Goal: Task Accomplishment & Management: Manage account settings

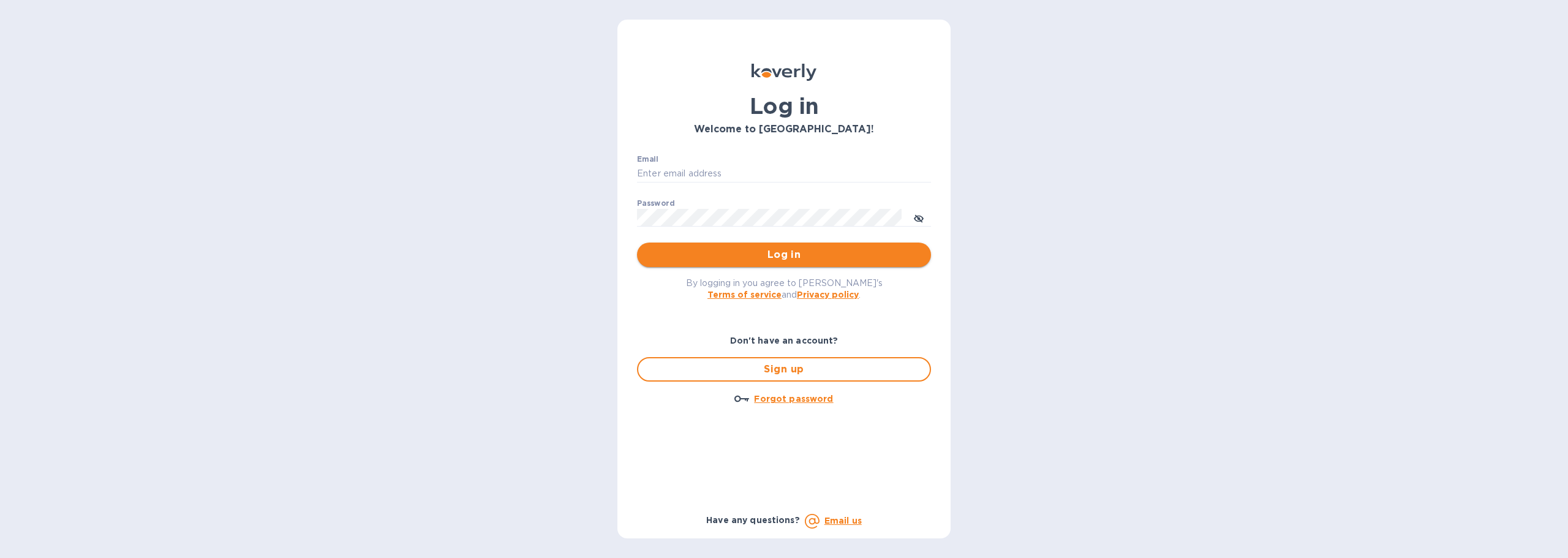
type input "[EMAIL_ADDRESS][DOMAIN_NAME]"
click at [893, 249] on span "Log in" at bounding box center [784, 255] width 275 height 15
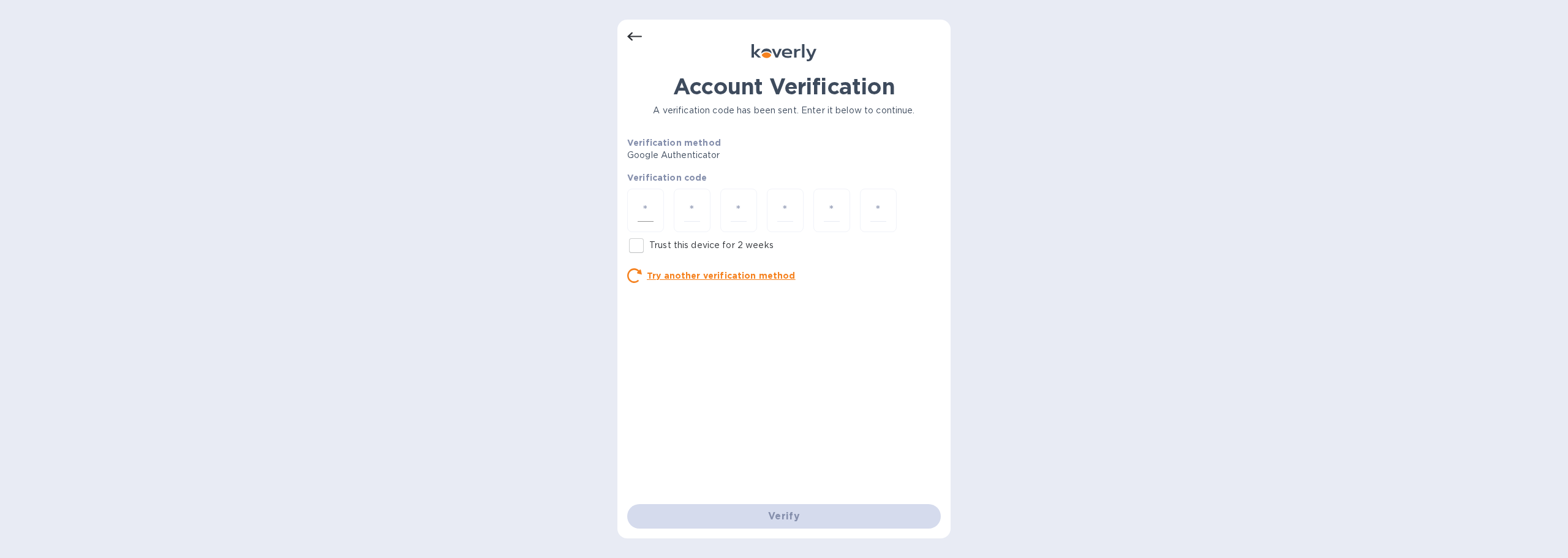
click at [653, 200] on div at bounding box center [645, 210] width 37 height 44
type input "7"
type input "8"
type input "2"
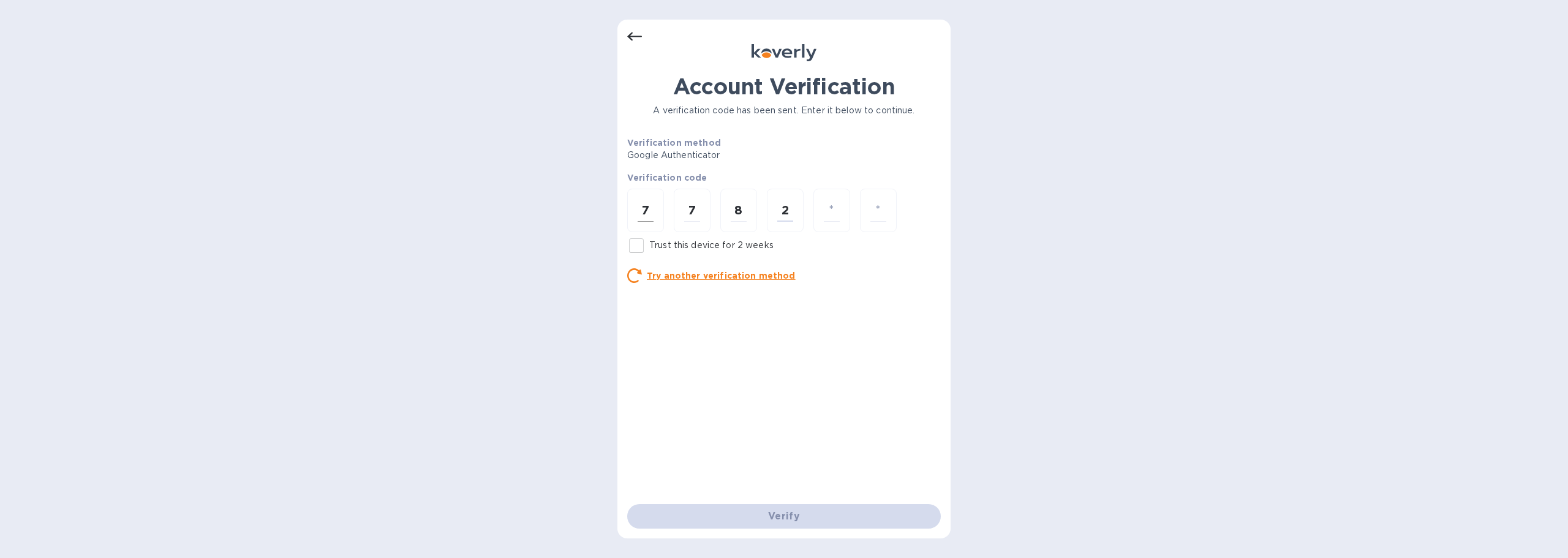
type input "1"
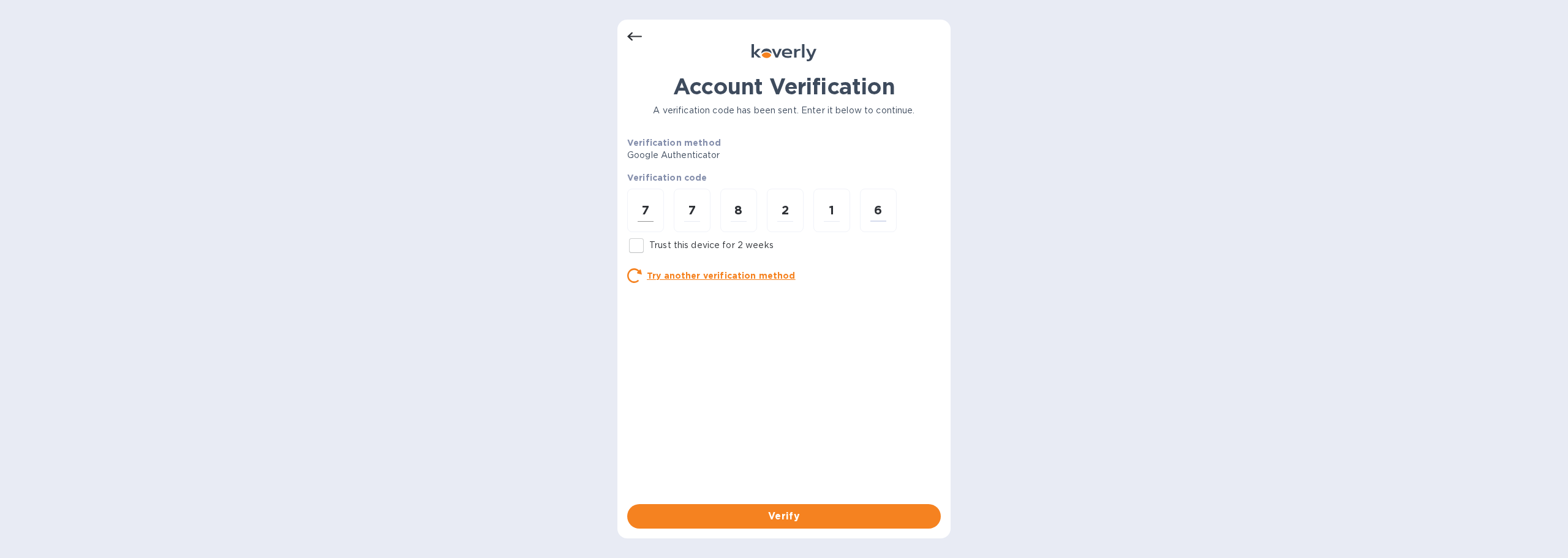
type input "6"
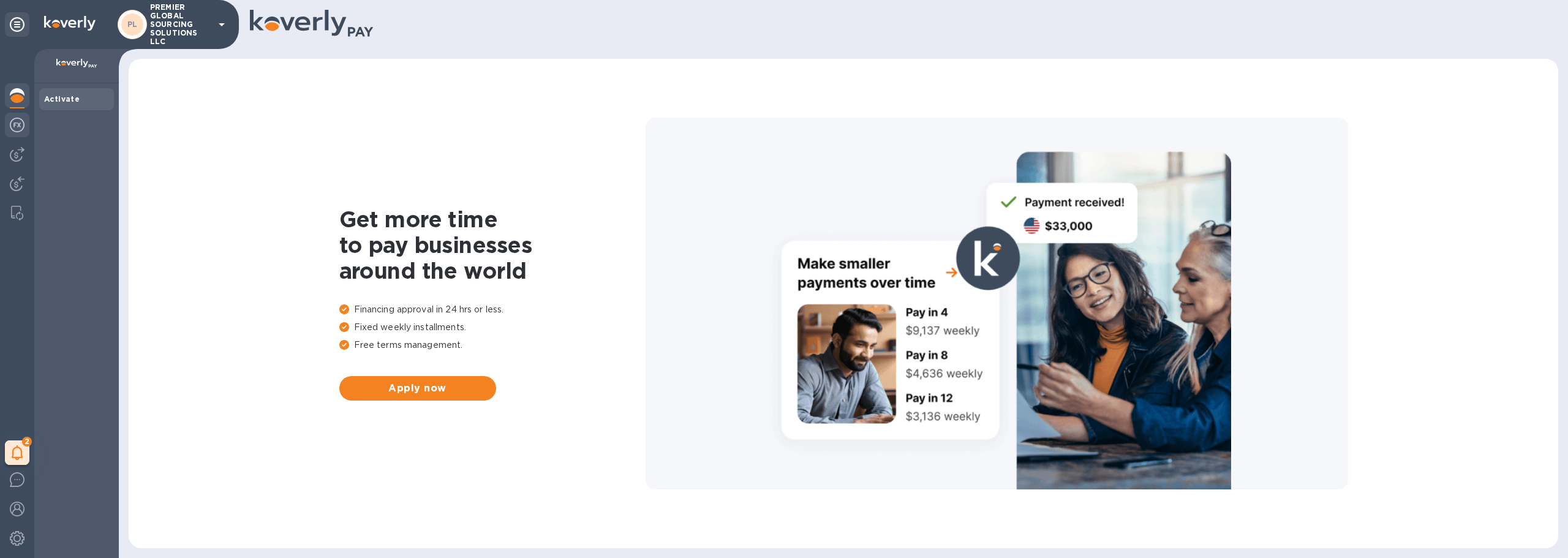
click at [18, 125] on img at bounding box center [17, 125] width 15 height 15
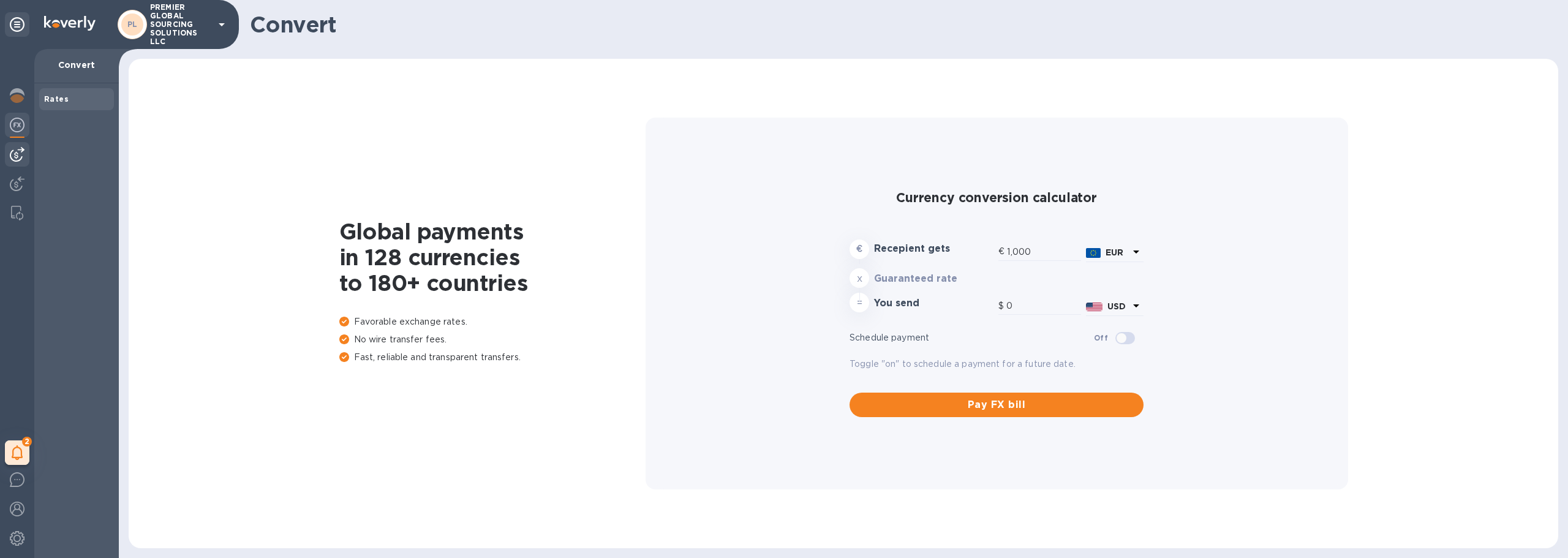
type input "1,180.79"
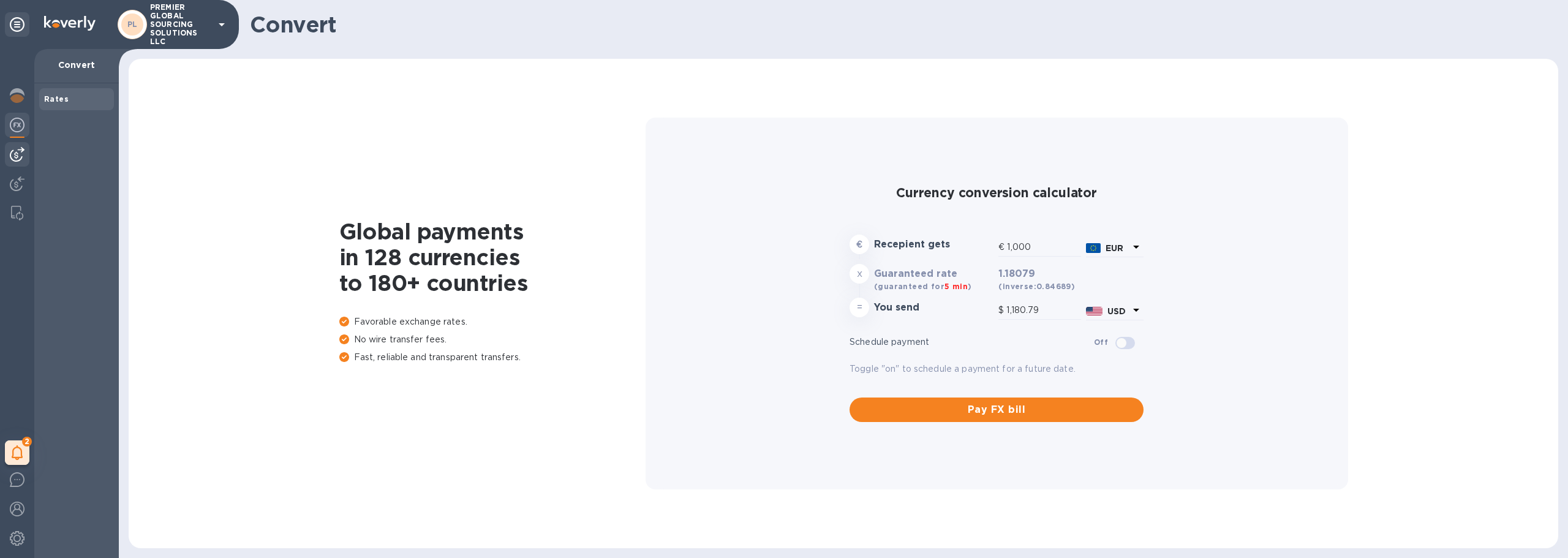
click at [16, 158] on img at bounding box center [17, 155] width 15 height 15
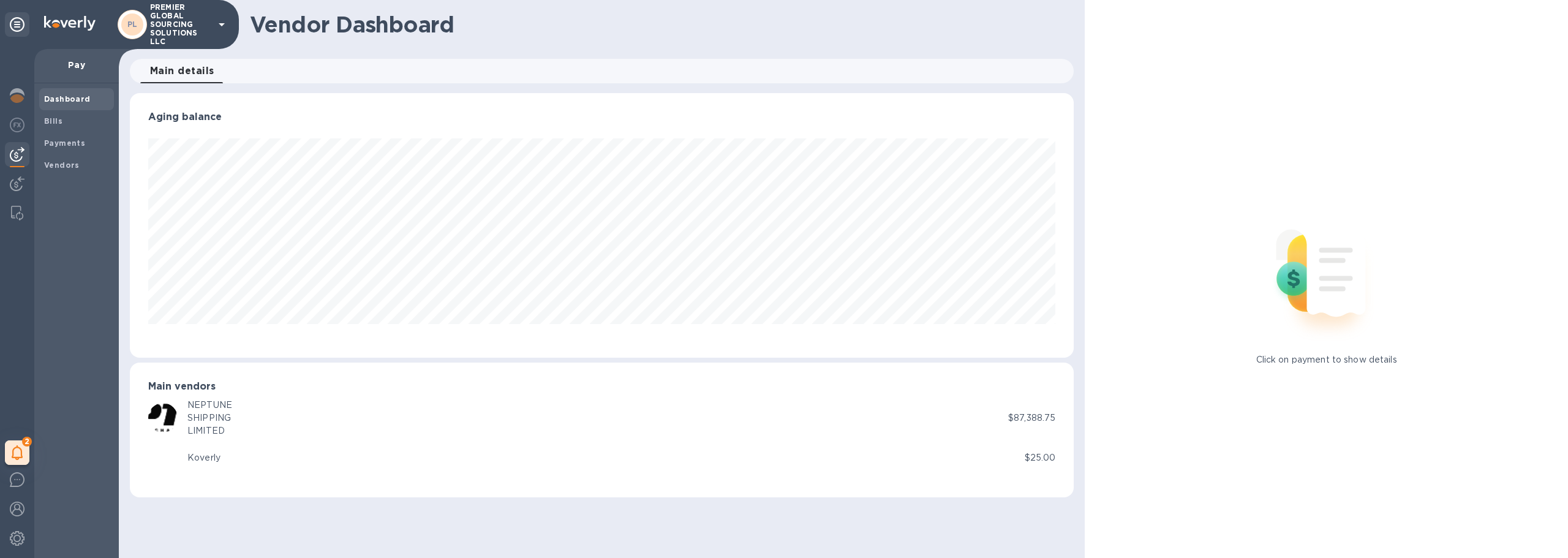
scroll to position [265, 945]
click at [28, 96] on div at bounding box center [17, 97] width 25 height 27
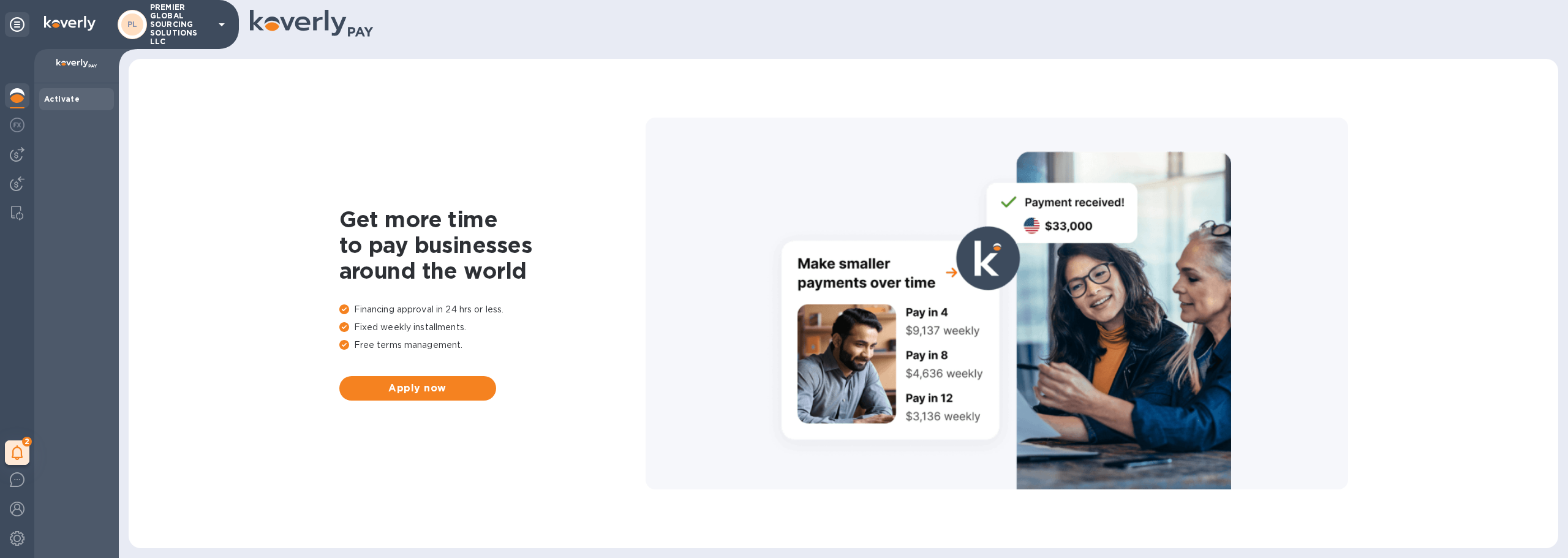
click at [279, 208] on div "Get more time to pay businesses around the world Financing approval in 24 hrs o…" at bounding box center [843, 304] width 1405 height 465
click at [77, 102] on div "Activate" at bounding box center [77, 99] width 65 height 12
click at [20, 118] on img at bounding box center [17, 125] width 15 height 15
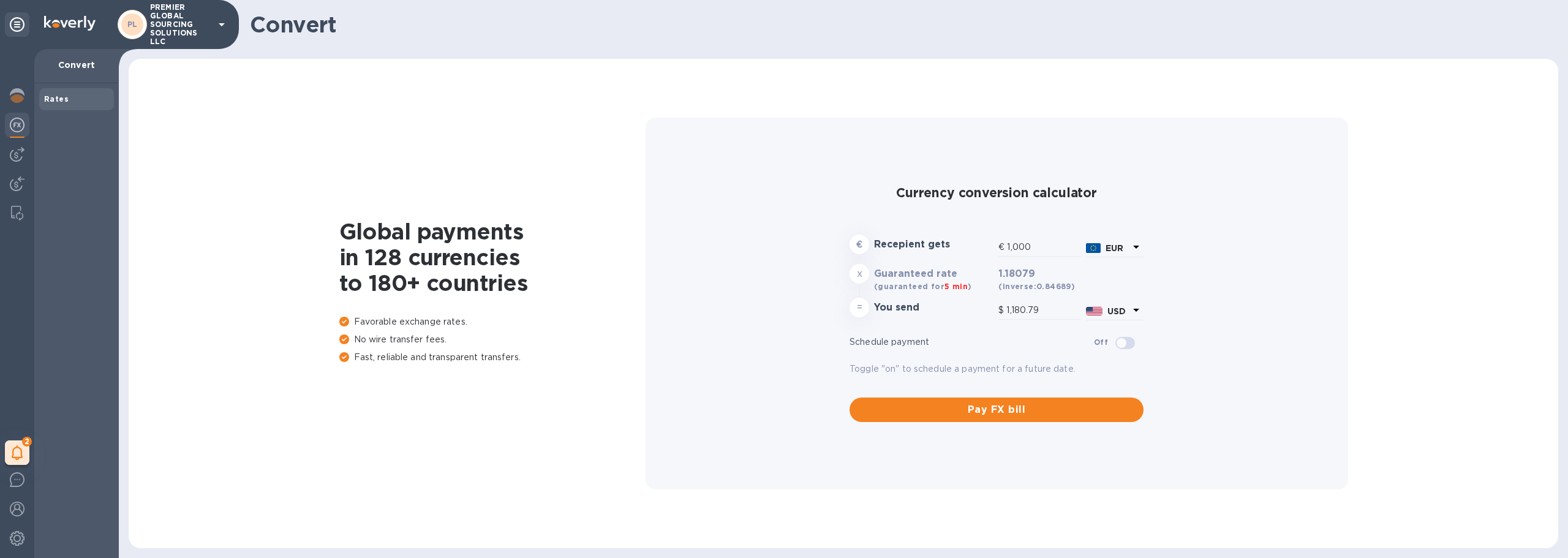
click at [97, 145] on div "Rates" at bounding box center [77, 321] width 85 height 475
click at [85, 165] on div "Rates" at bounding box center [77, 321] width 85 height 475
click at [85, 165] on div "Rates" at bounding box center [77, 321] width 85 height 475
click at [28, 151] on div at bounding box center [17, 155] width 25 height 25
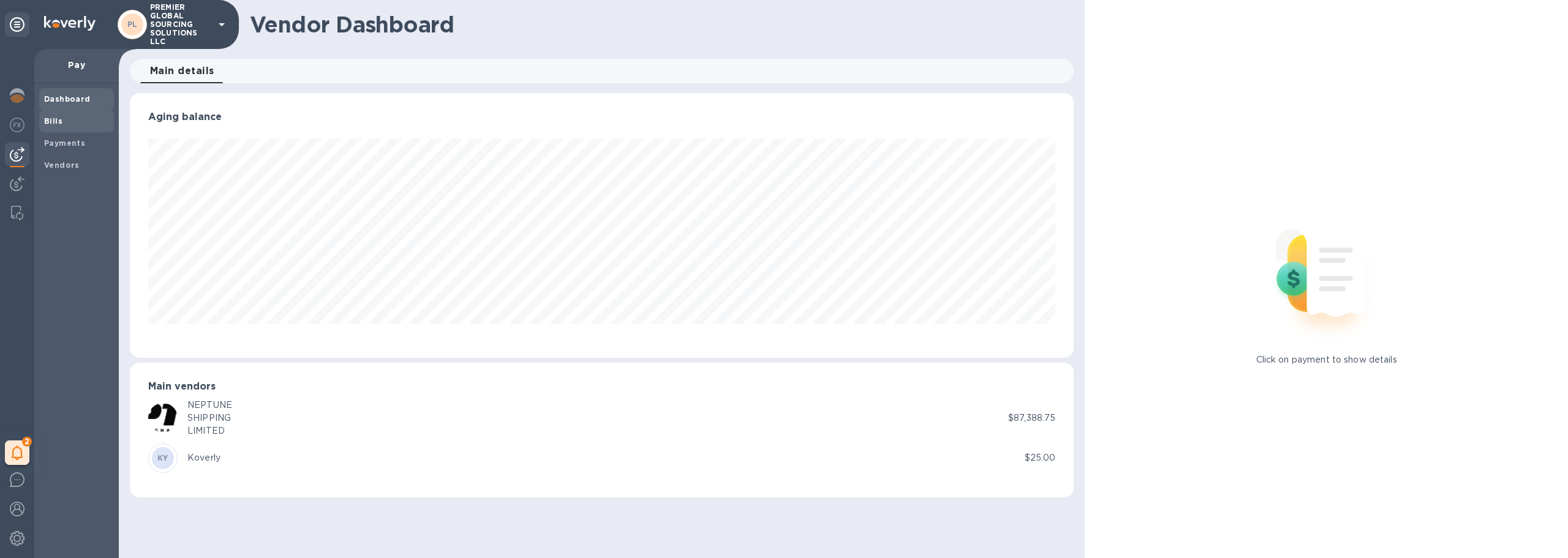
scroll to position [265, 945]
click at [83, 123] on span "Bills" at bounding box center [77, 121] width 65 height 12
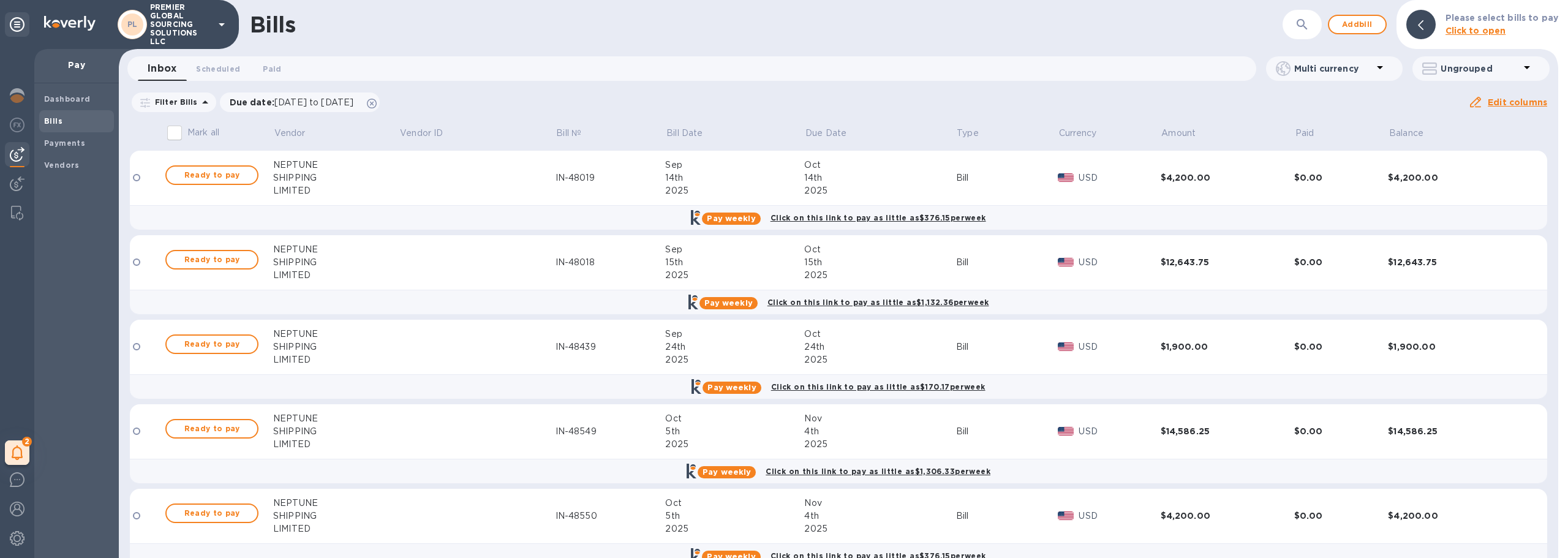
click at [185, 122] on input "Mark all" at bounding box center [175, 133] width 26 height 26
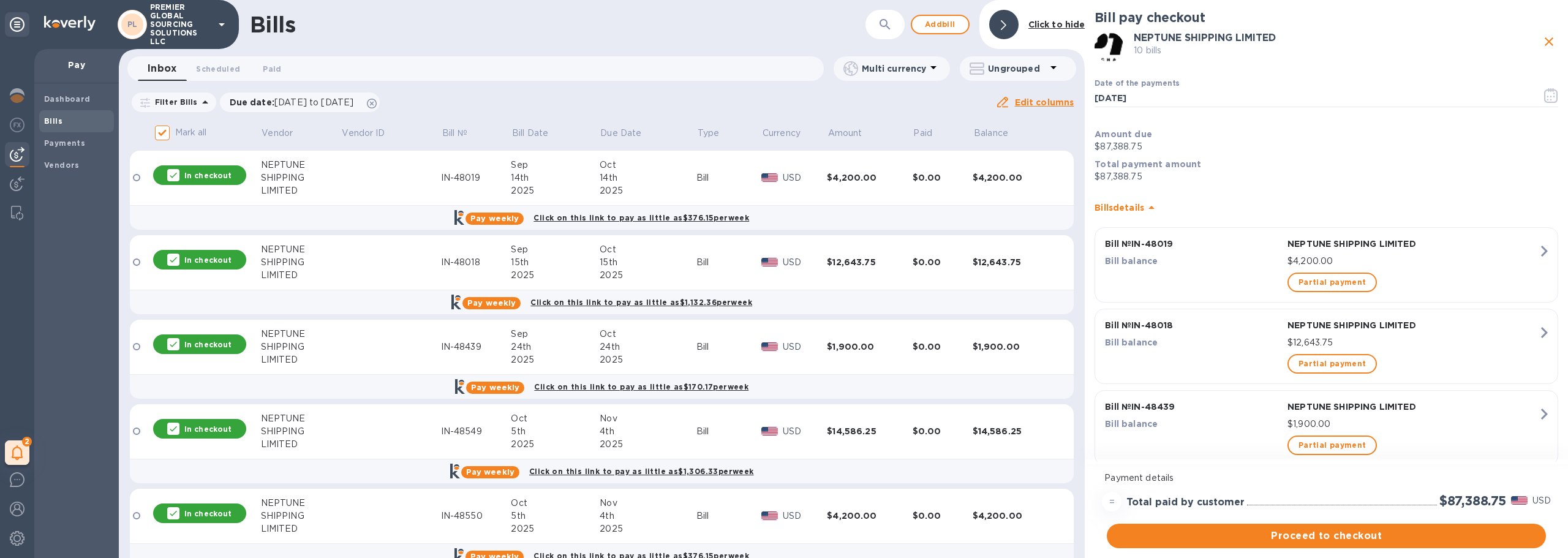
click at [179, 127] on p "Mark all" at bounding box center [191, 132] width 32 height 13
click at [175, 127] on input "Mark all" at bounding box center [162, 133] width 26 height 26
checkbox input "false"
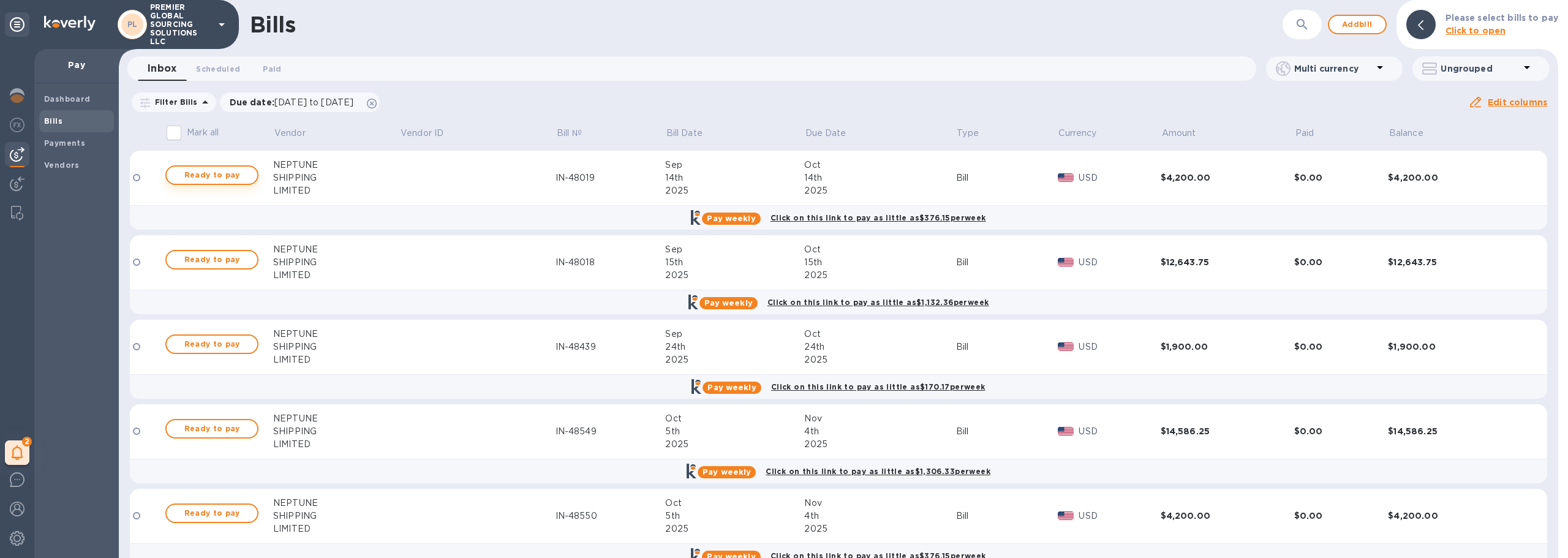
click at [198, 173] on span "Ready to pay" at bounding box center [212, 175] width 71 height 15
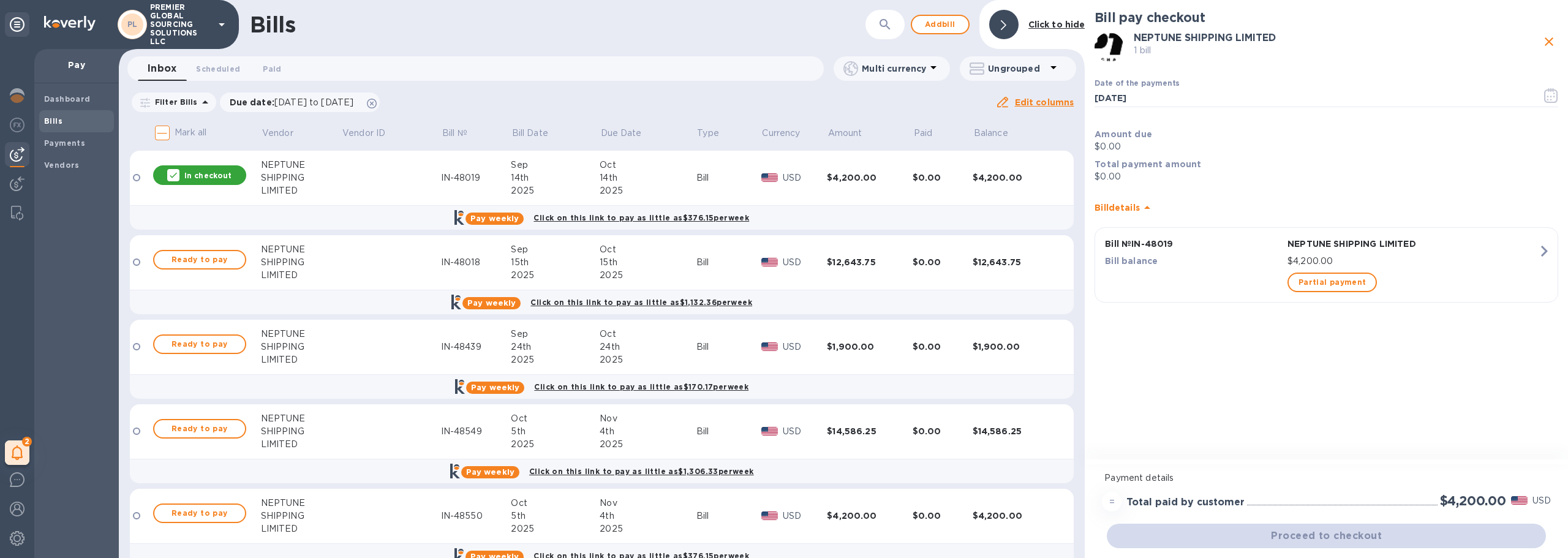
click at [200, 243] on td "Ready to pay" at bounding box center [207, 263] width 109 height 55
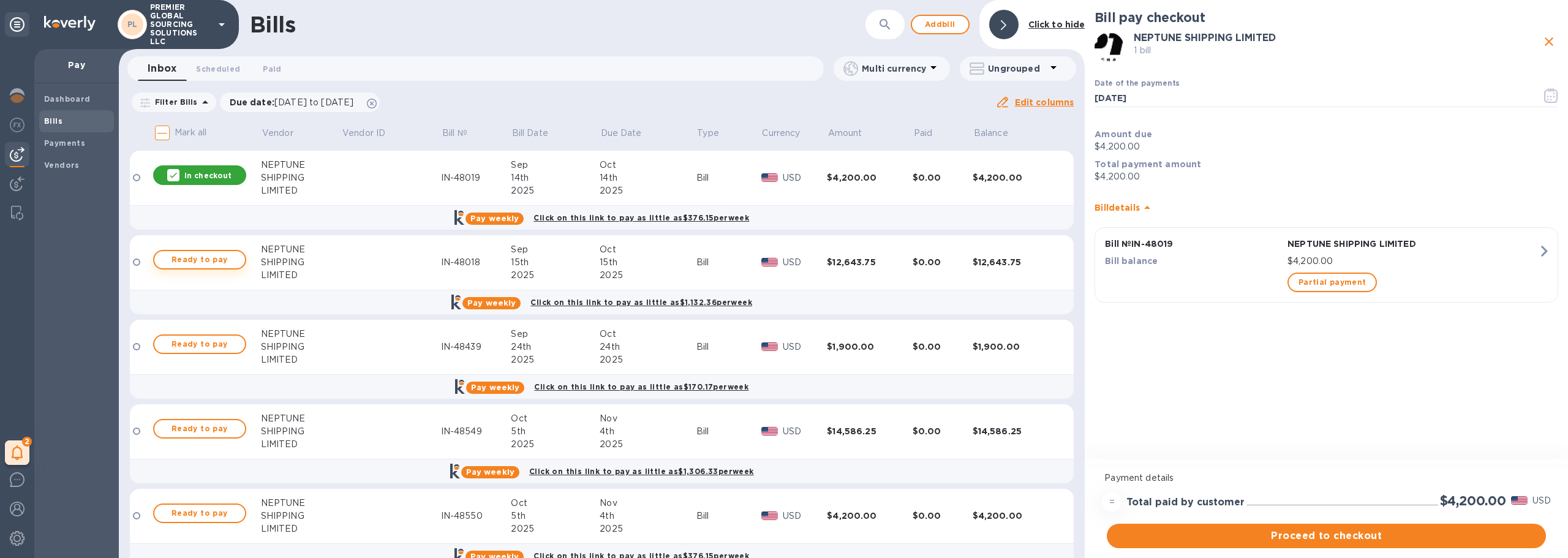
click at [205, 260] on span "Ready to pay" at bounding box center [200, 260] width 71 height 15
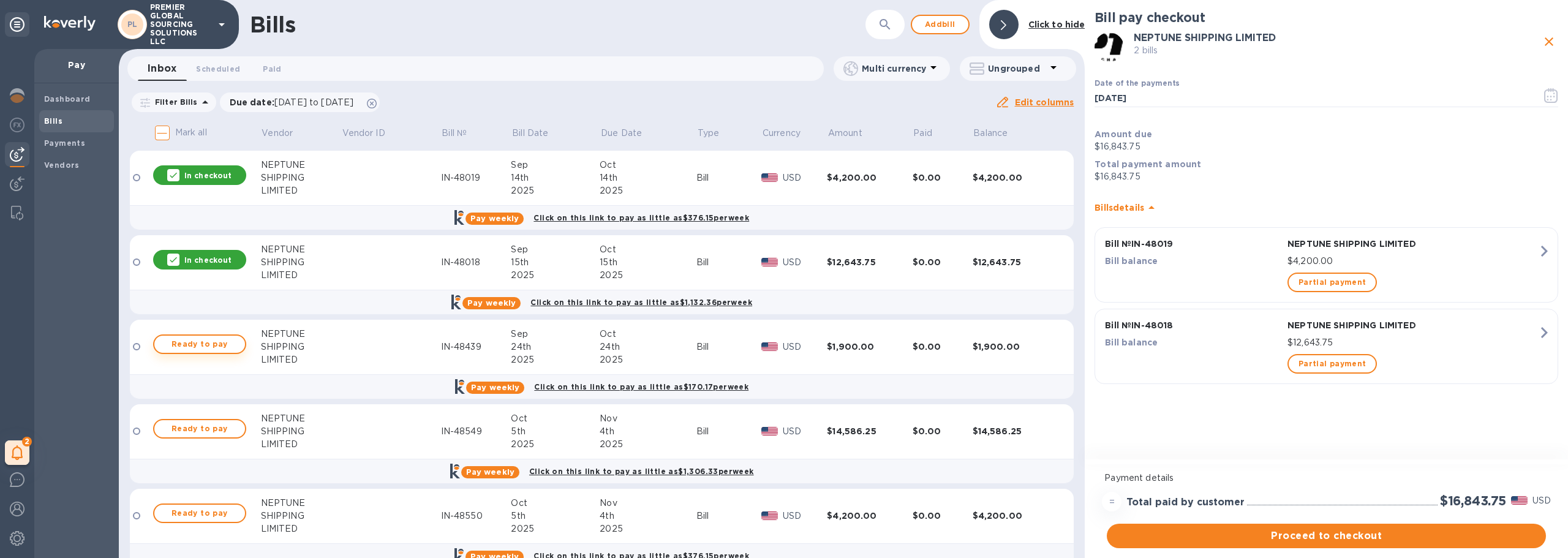
click at [212, 340] on span "Ready to pay" at bounding box center [200, 345] width 71 height 15
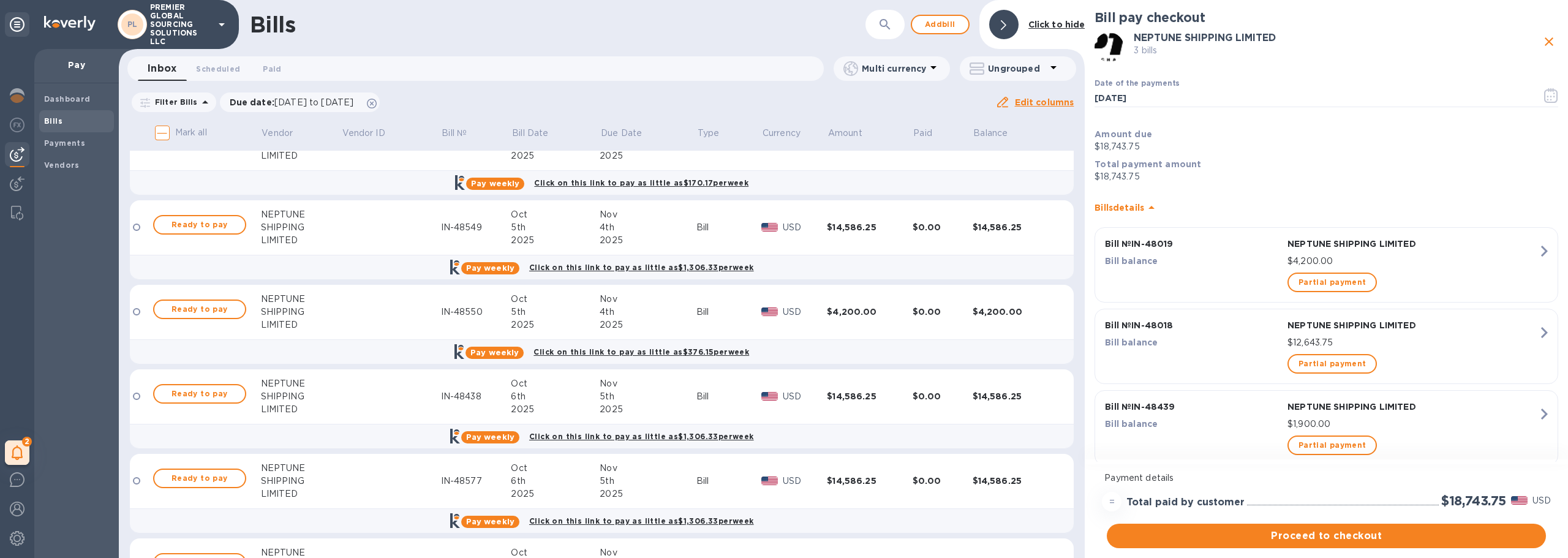
scroll to position [143, 0]
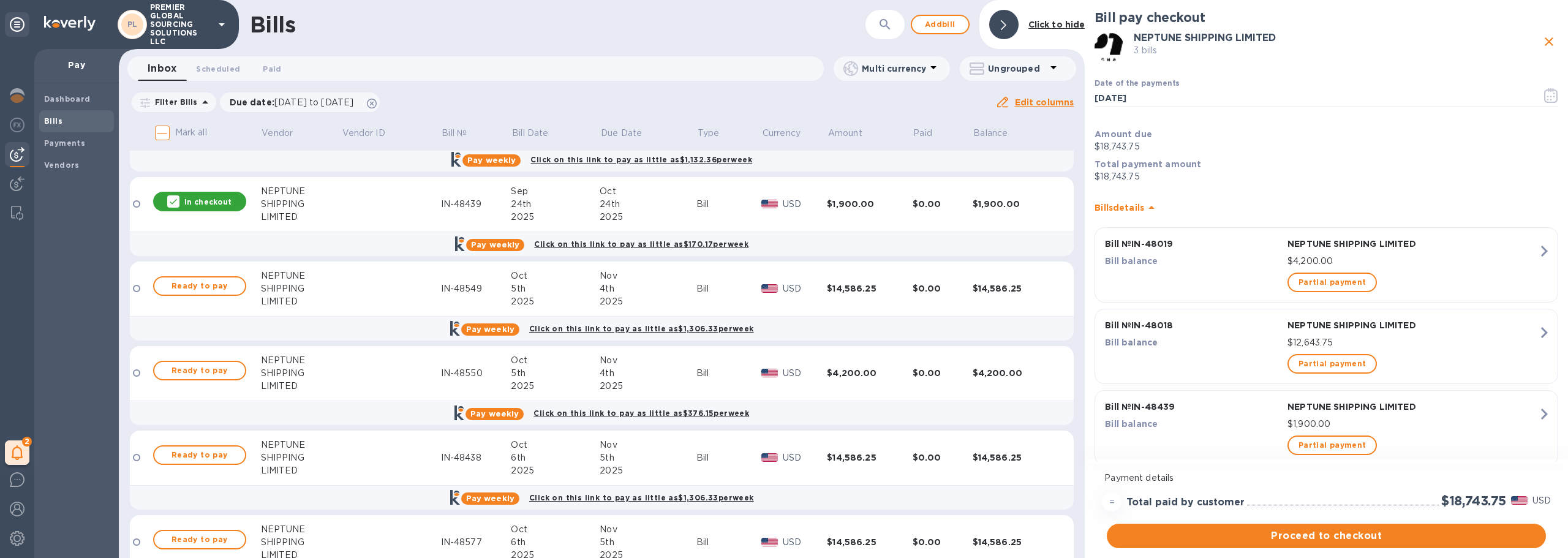
click at [212, 202] on p "In checkout" at bounding box center [208, 202] width 47 height 10
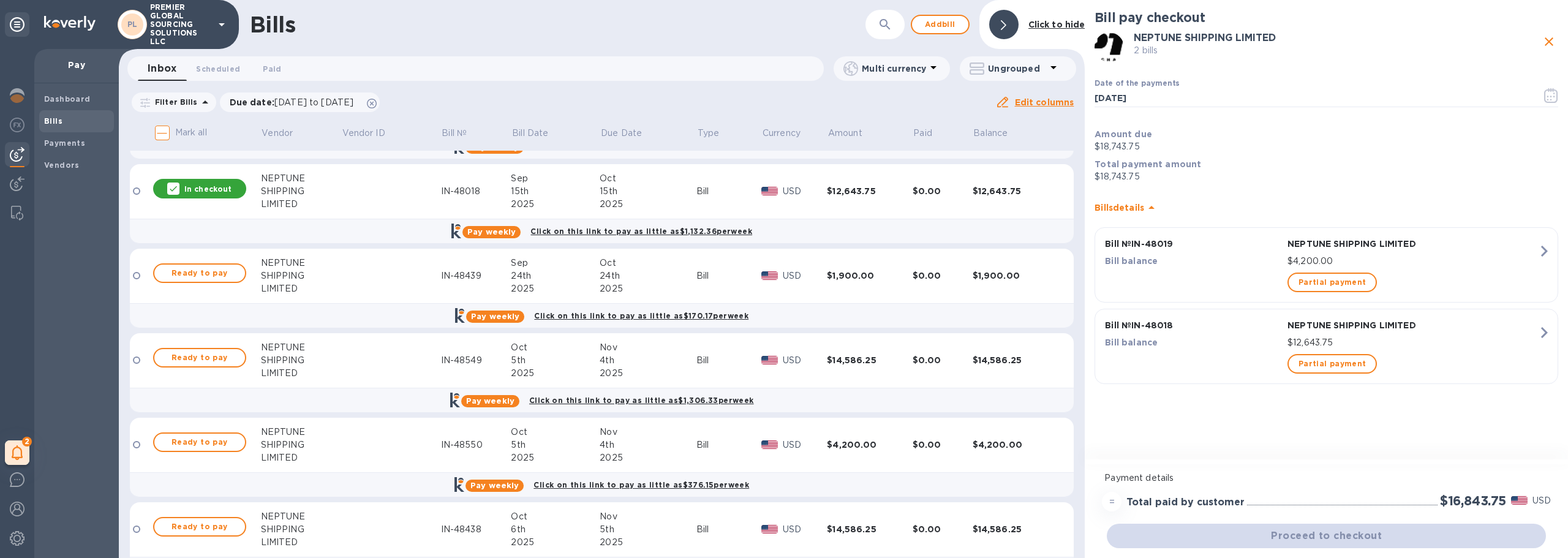
scroll to position [0, 0]
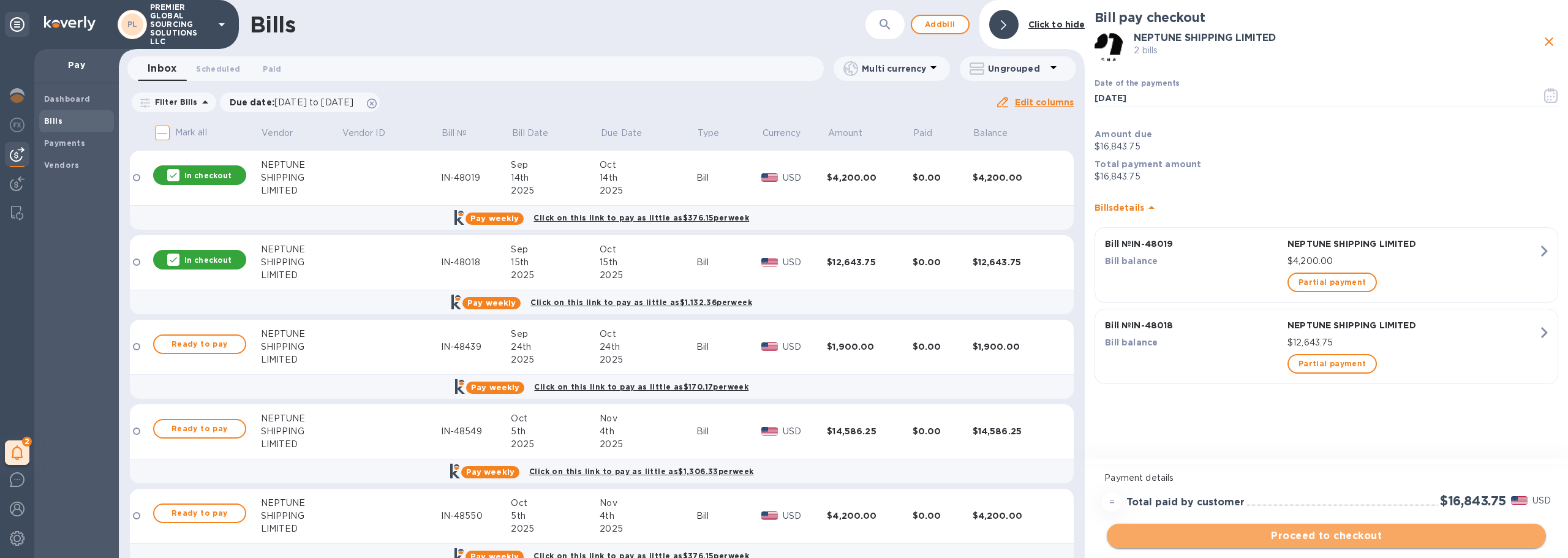
click at [1315, 535] on span "Proceed to checkout" at bounding box center [1326, 536] width 419 height 15
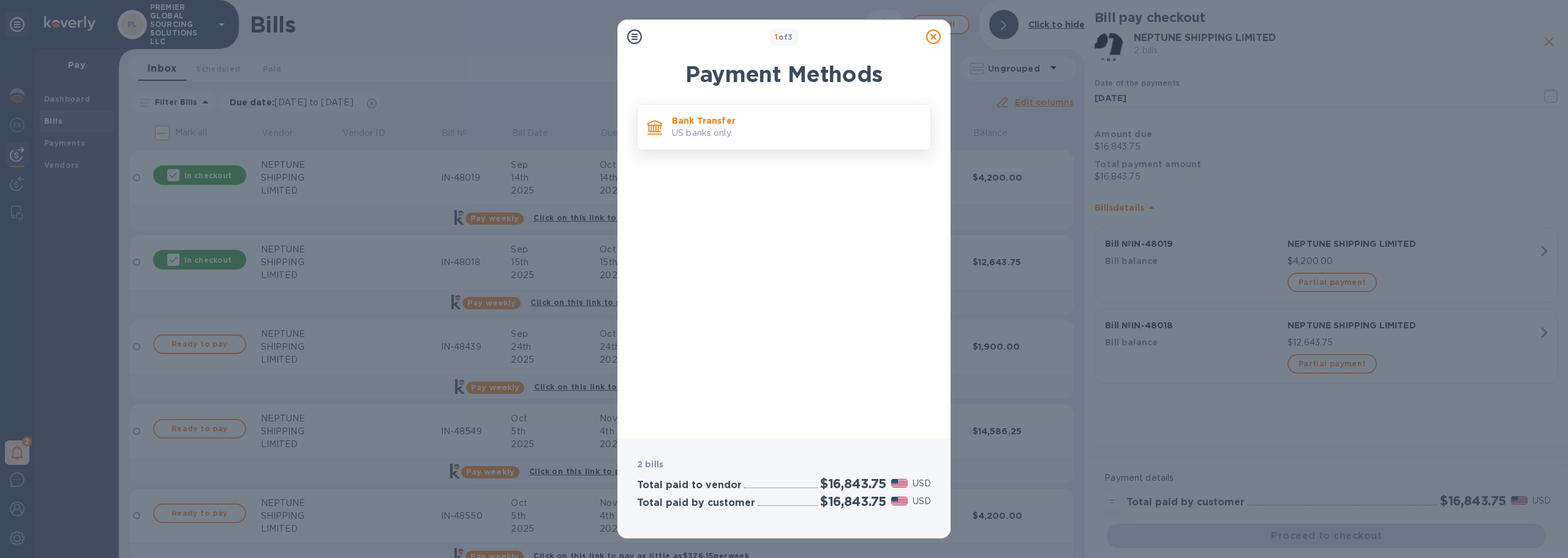
click at [786, 137] on p "US banks only." at bounding box center [796, 133] width 249 height 13
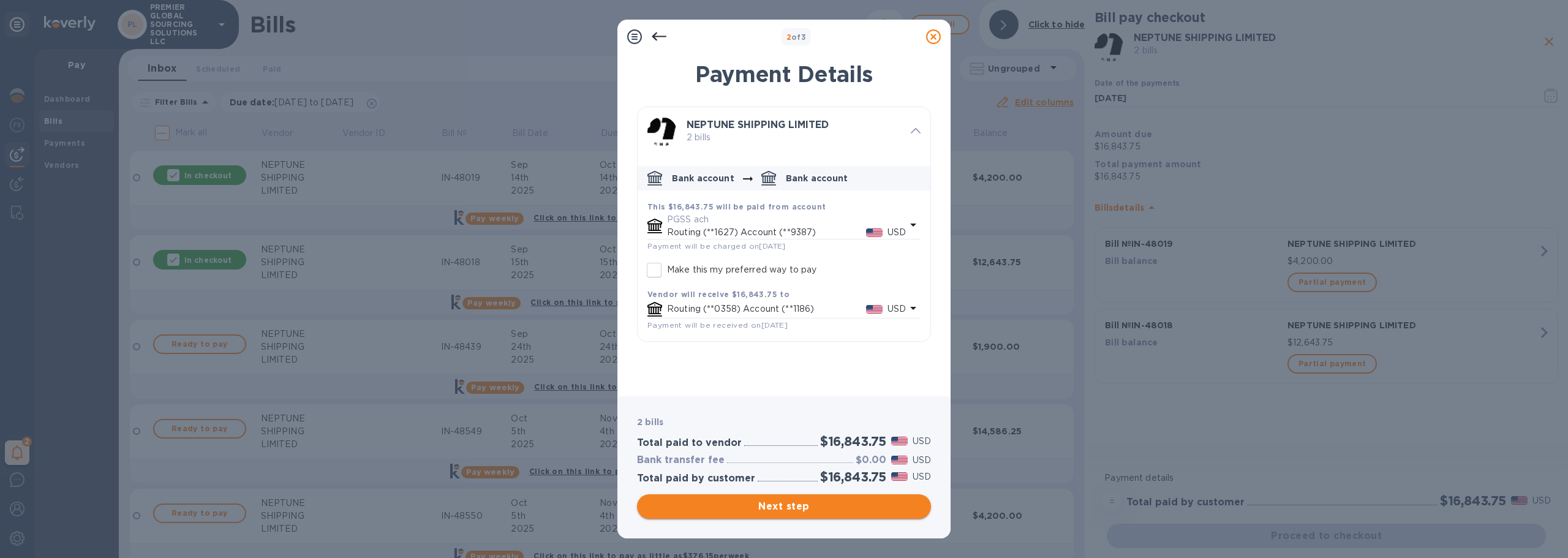
click at [828, 500] on span "Next step" at bounding box center [784, 506] width 275 height 15
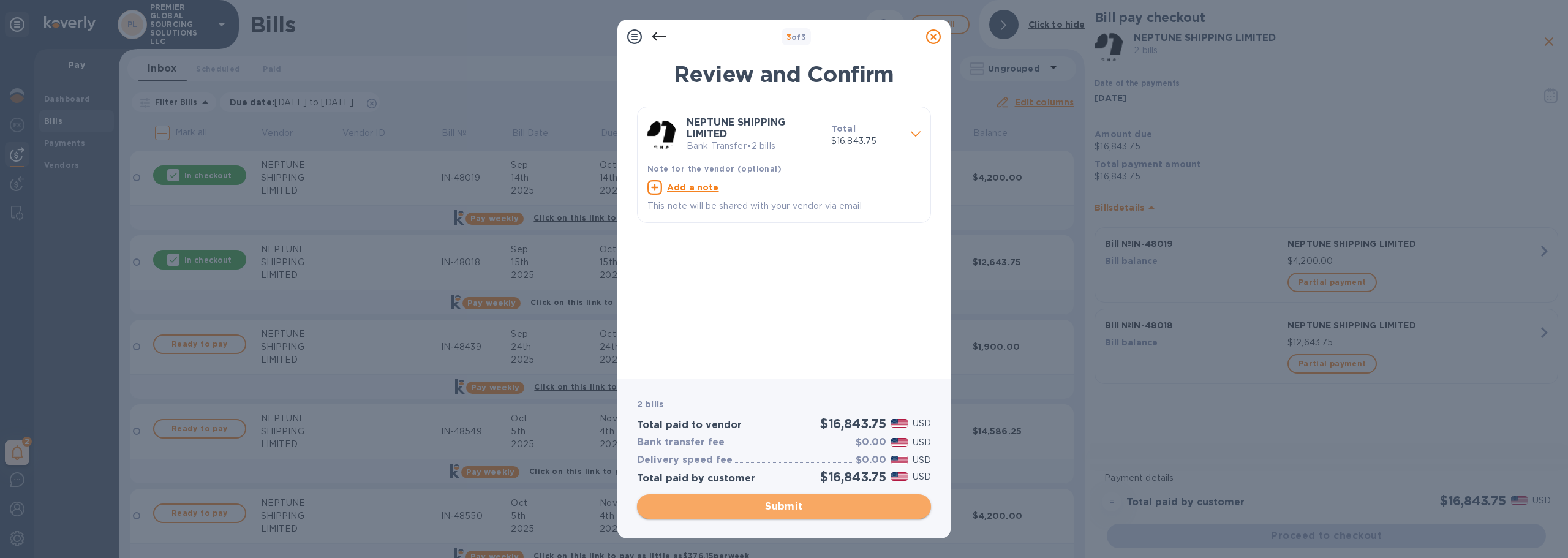
click at [813, 509] on span "Submit" at bounding box center [784, 506] width 275 height 15
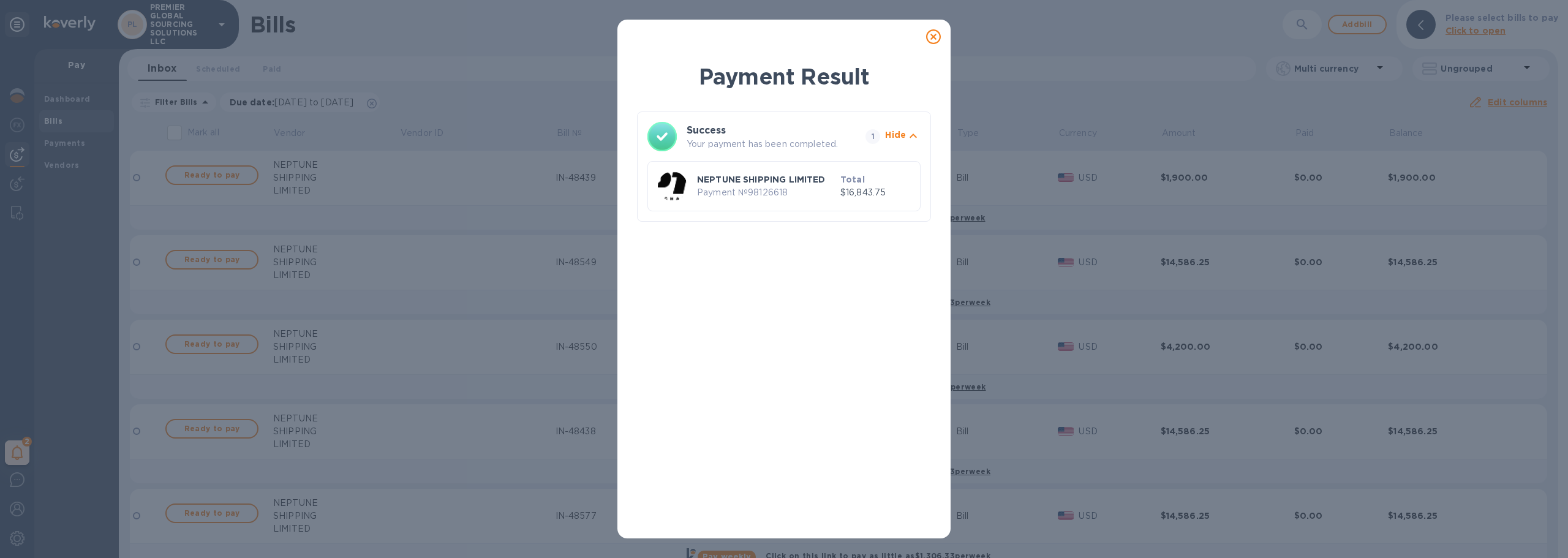
click at [940, 21] on div at bounding box center [934, 37] width 34 height 34
click at [932, 32] on icon at bounding box center [934, 37] width 15 height 15
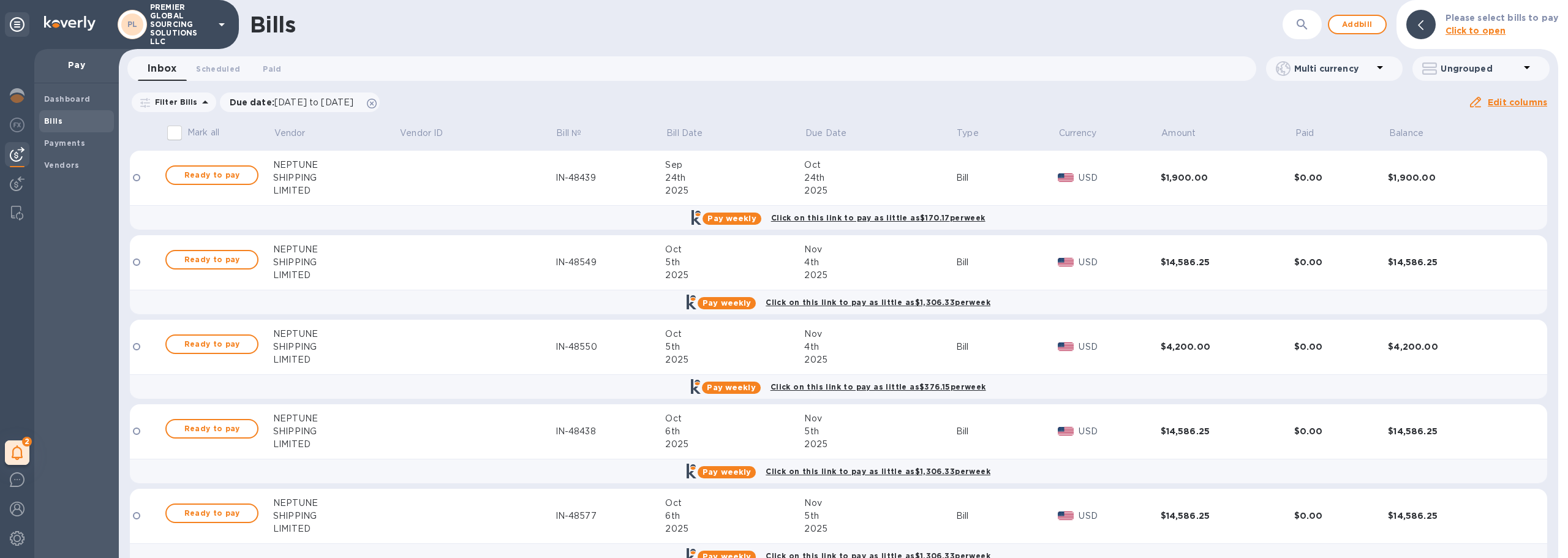
click at [1019, 44] on div "Bills ​ Add bill Please select bills to pay Click to open" at bounding box center [839, 25] width 1439 height 49
click at [839, 9] on div "Bills ​ Add bill Please select bills to pay Click to open" at bounding box center [839, 25] width 1439 height 49
